Goal: Information Seeking & Learning: Learn about a topic

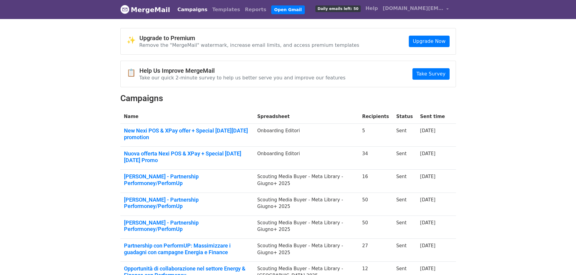
scroll to position [60, 0]
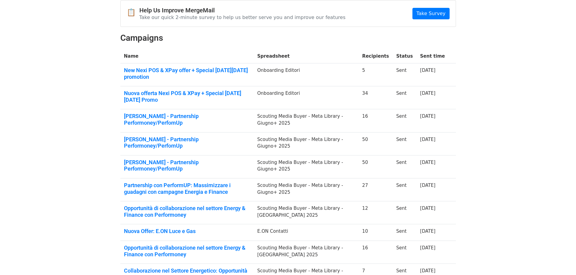
drag, startPoint x: 417, startPoint y: 87, endPoint x: 444, endPoint y: 85, distance: 27.0
click at [444, 86] on tr "Nuova offerta Nexi POS & XPay + Special Black Friday Promo Onboarding Editori 3…" at bounding box center [287, 97] width 335 height 23
click at [218, 90] on link "Nuova offerta Nexi POS & XPay + Special Black Friday Promo" at bounding box center [187, 96] width 126 height 13
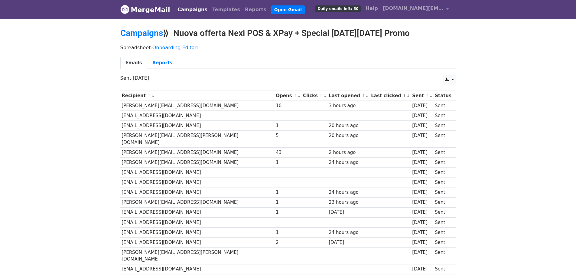
click at [342, 11] on span "Daily emails left: 50" at bounding box center [337, 8] width 45 height 7
